Goal: Task Accomplishment & Management: Manage account settings

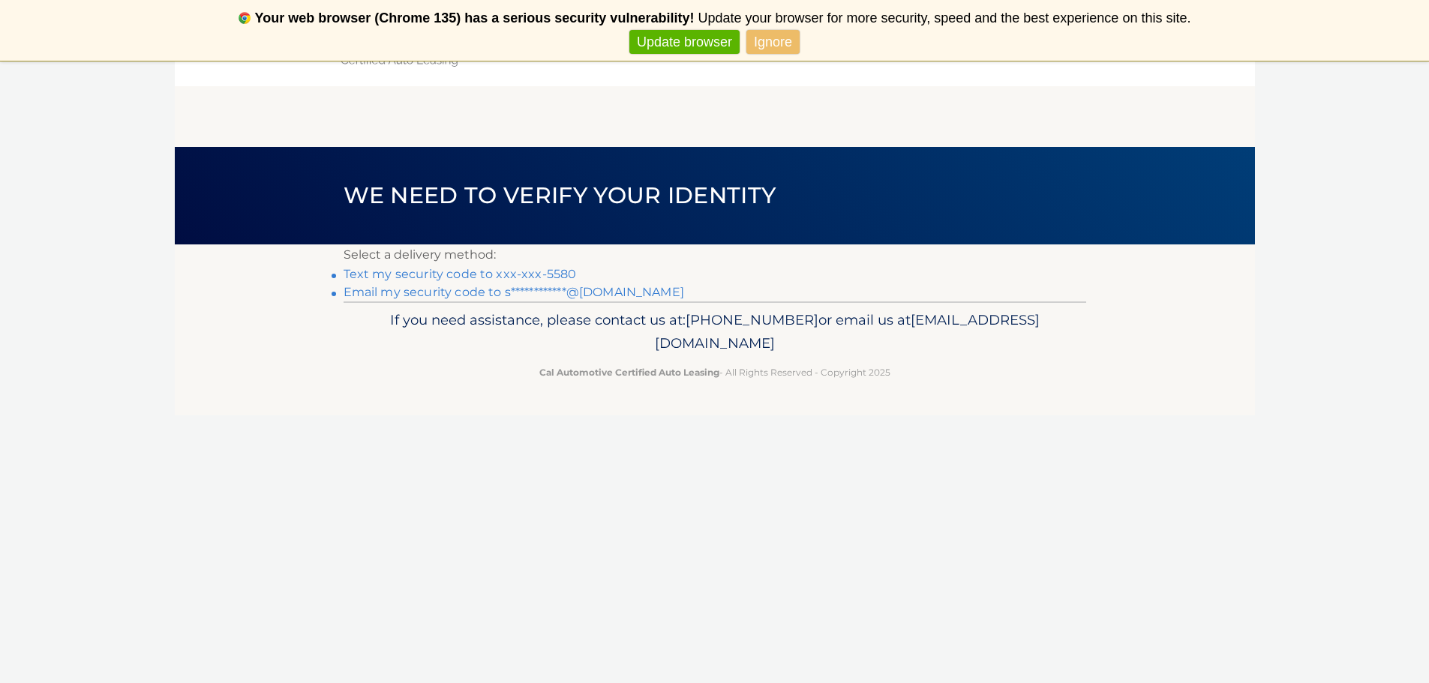
click at [560, 273] on link "Text my security code to xxx-xxx-5580" at bounding box center [460, 274] width 233 height 14
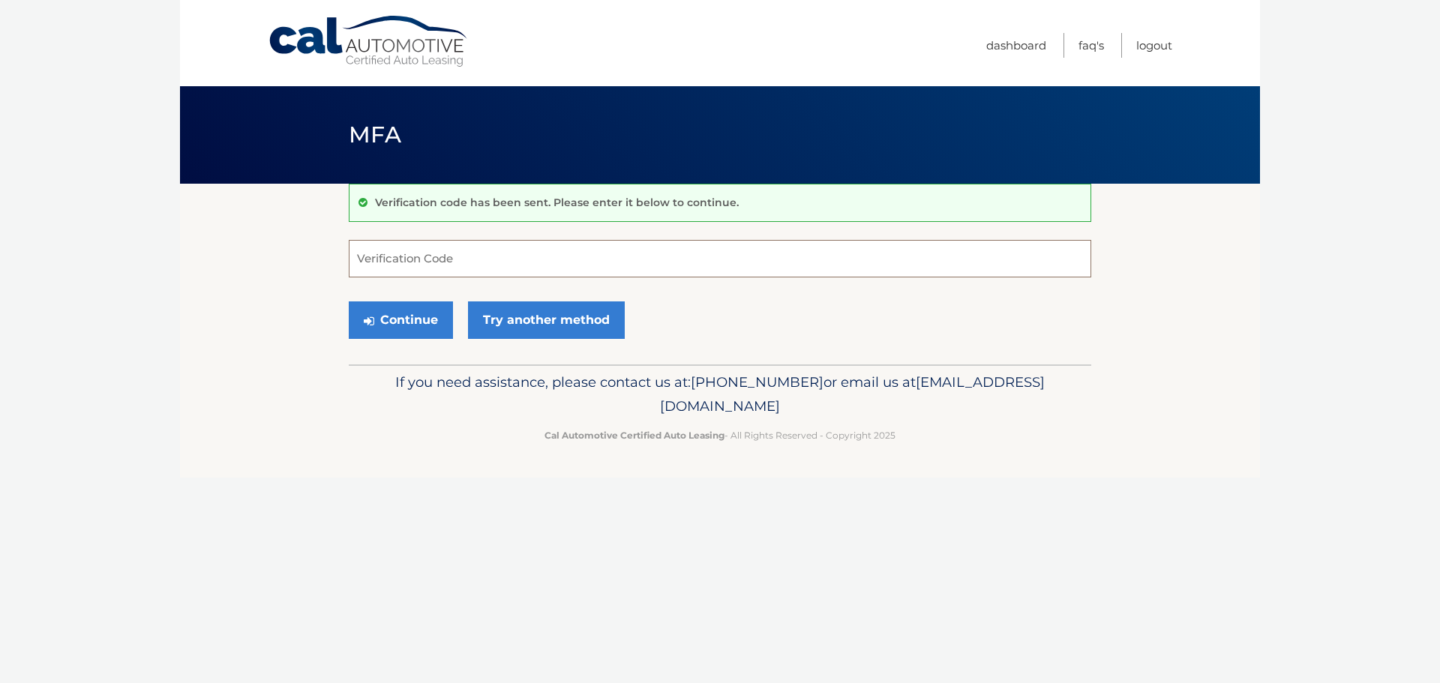
click at [497, 244] on input "Verification Code" at bounding box center [720, 259] width 743 height 38
type input "047846"
click at [419, 315] on button "Continue" at bounding box center [401, 321] width 104 height 38
